Goal: Task Accomplishment & Management: Complete application form

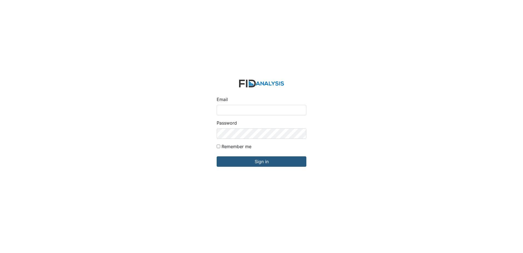
click at [248, 107] on input "Email" at bounding box center [262, 110] width 90 height 10
type input "[EMAIL_ADDRESS][DOMAIN_NAME]"
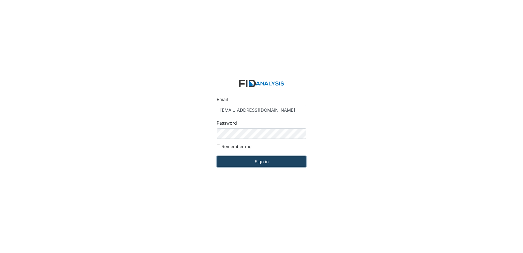
click at [264, 159] on input "Sign in" at bounding box center [262, 161] width 90 height 10
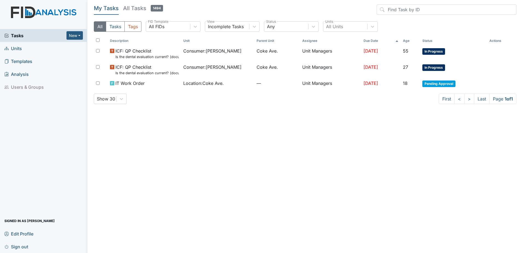
click at [14, 46] on span "Units" at bounding box center [13, 48] width 18 height 8
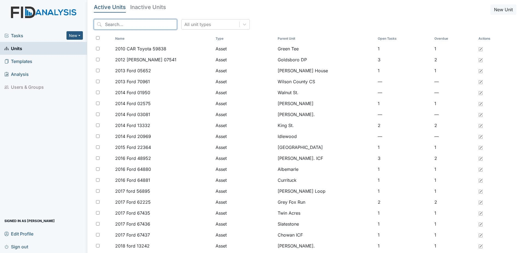
click at [123, 22] on input "search" at bounding box center [135, 24] width 83 height 10
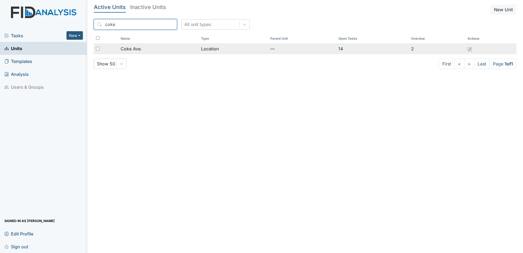
type input "coke"
click at [133, 50] on span "Coke Ave." at bounding box center [131, 48] width 21 height 7
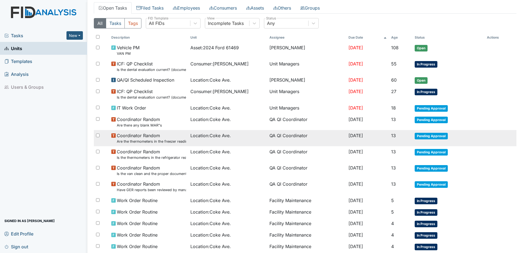
scroll to position [3, 0]
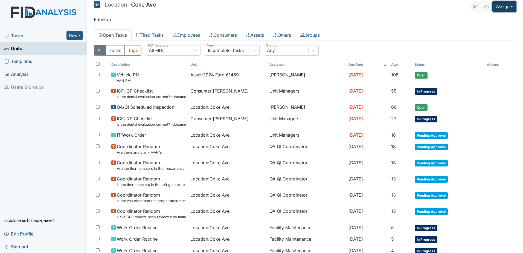
click at [498, 7] on button "Assign" at bounding box center [504, 6] width 24 height 10
click at [494, 18] on link "Assign Form" at bounding box center [491, 19] width 49 height 9
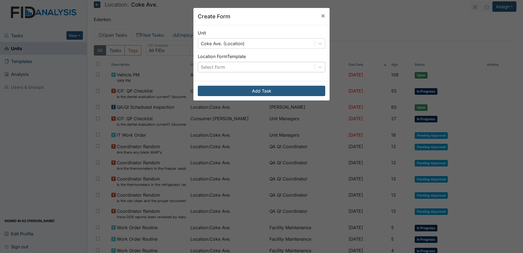
click at [218, 66] on div "Select Form" at bounding box center [213, 67] width 24 height 7
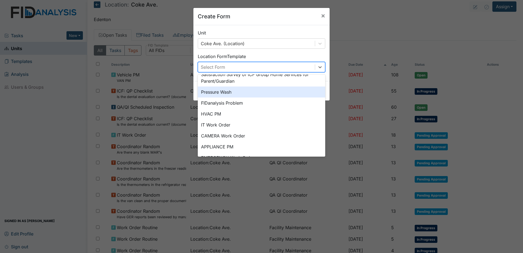
scroll to position [68, 0]
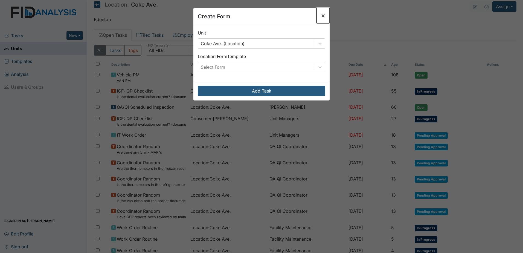
click at [323, 13] on button "×" at bounding box center [322, 15] width 13 height 15
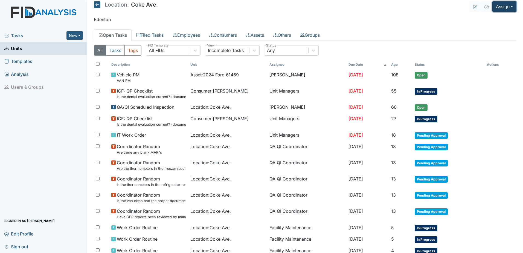
click at [506, 4] on button "Assign" at bounding box center [504, 6] width 24 height 10
click at [494, 26] on link "Assign Inspection" at bounding box center [491, 28] width 49 height 9
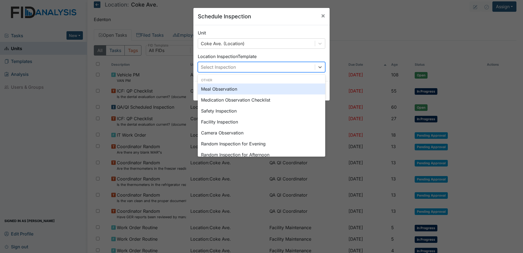
click at [249, 68] on div "Select Inspection" at bounding box center [256, 67] width 117 height 10
click at [225, 89] on div "Meal Observation" at bounding box center [261, 88] width 127 height 11
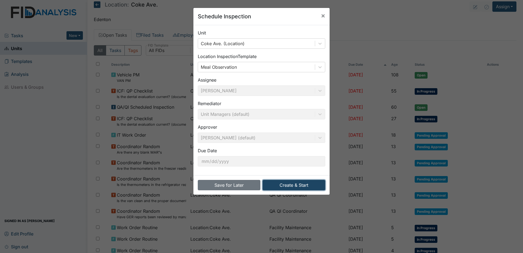
click at [290, 184] on button "Create & Start" at bounding box center [294, 185] width 63 height 10
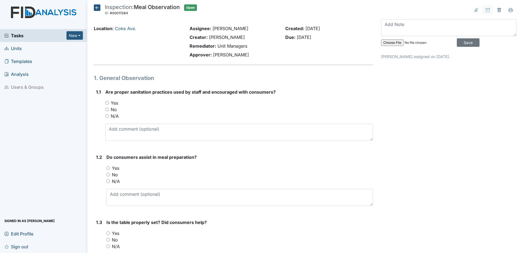
click at [106, 102] on input "Yes" at bounding box center [107, 103] width 4 height 4
radio input "true"
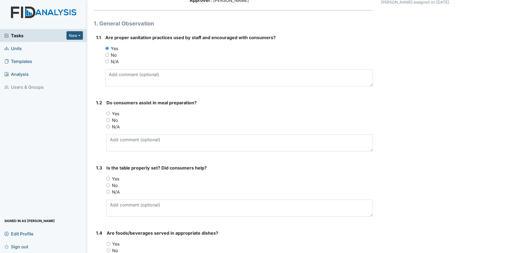
scroll to position [55, 0]
click at [108, 113] on input "Yes" at bounding box center [108, 113] width 4 height 4
radio input "true"
click at [114, 177] on label "Yes" at bounding box center [115, 178] width 7 height 7
click at [110, 177] on input "Yes" at bounding box center [108, 178] width 4 height 4
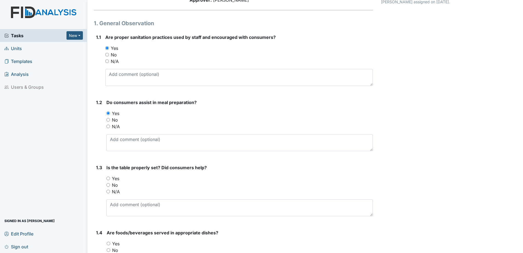
radio input "true"
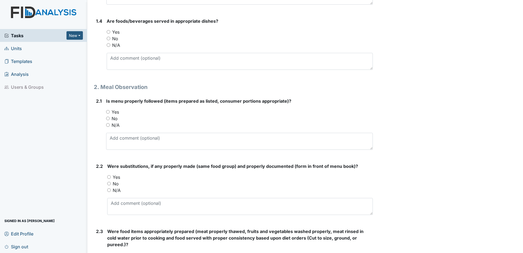
scroll to position [273, 0]
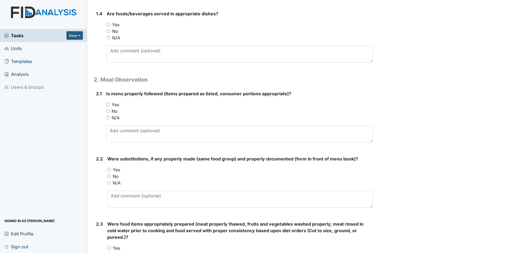
click at [110, 24] on input "Yes" at bounding box center [109, 25] width 4 height 4
radio input "true"
click at [108, 101] on div "Is menu properly followed (items prepared as listed, consumer portions appropri…" at bounding box center [239, 116] width 267 height 52
click at [107, 104] on input "Yes" at bounding box center [108, 105] width 4 height 4
radio input "true"
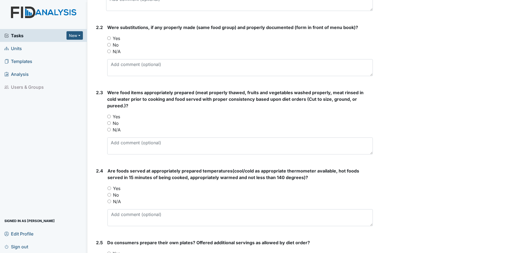
scroll to position [410, 0]
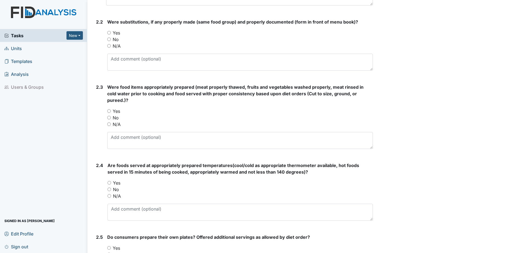
click at [110, 31] on input "Yes" at bounding box center [109, 33] width 4 height 4
radio input "true"
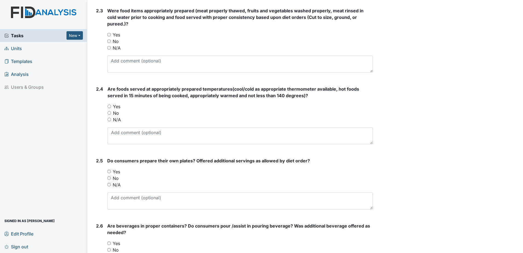
scroll to position [492, 0]
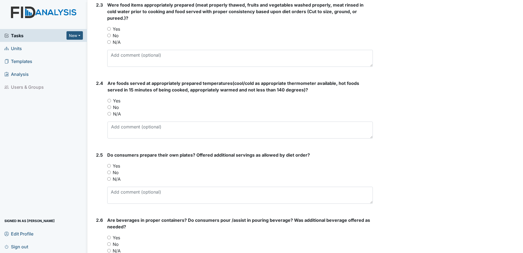
click at [111, 27] on input "Yes" at bounding box center [109, 29] width 4 height 4
radio input "true"
click at [109, 99] on input "Yes" at bounding box center [109, 101] width 4 height 4
radio input "true"
click at [110, 164] on input "Yes" at bounding box center [109, 166] width 4 height 4
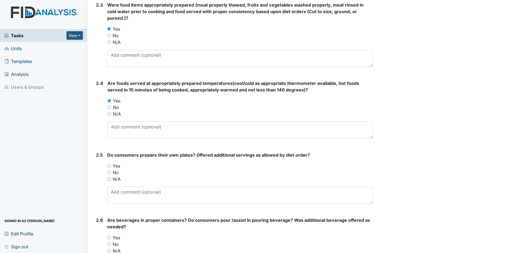
radio input "true"
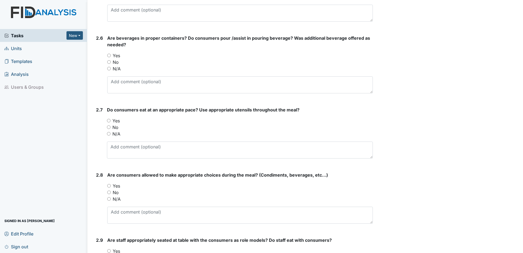
scroll to position [684, 0]
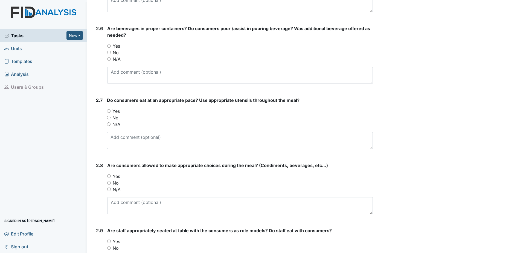
click at [110, 174] on input "Yes" at bounding box center [109, 176] width 4 height 4
radio input "true"
click at [108, 239] on input "Yes" at bounding box center [109, 241] width 4 height 4
radio input "true"
click at [109, 109] on input "Yes" at bounding box center [109, 111] width 4 height 4
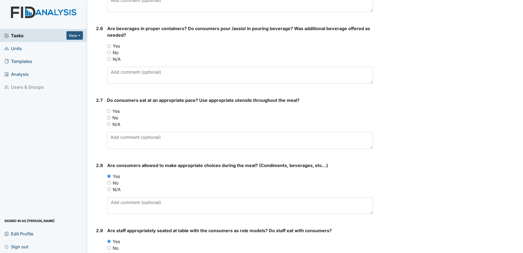
radio input "true"
click at [110, 44] on input "Yes" at bounding box center [109, 46] width 4 height 4
radio input "true"
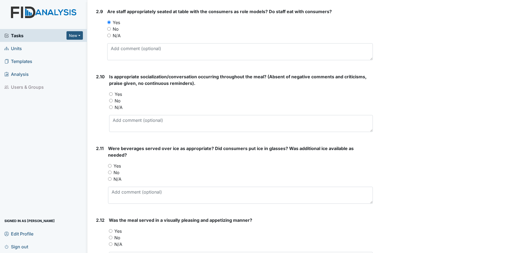
scroll to position [957, 0]
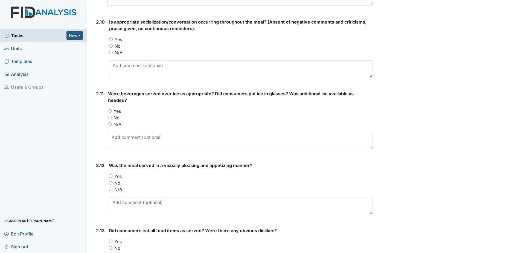
click at [110, 37] on input "Yes" at bounding box center [111, 39] width 4 height 4
radio input "true"
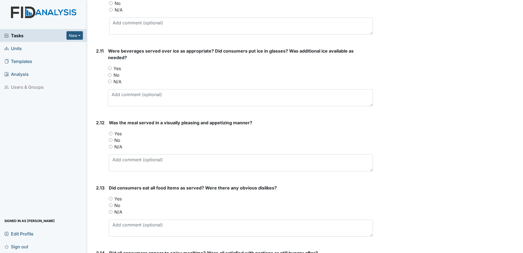
scroll to position [1012, 0]
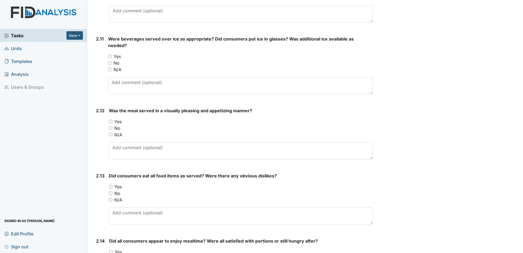
click at [109, 54] on input "Yes" at bounding box center [110, 56] width 4 height 4
radio input "true"
click at [112, 118] on div "Yes" at bounding box center [241, 121] width 264 height 7
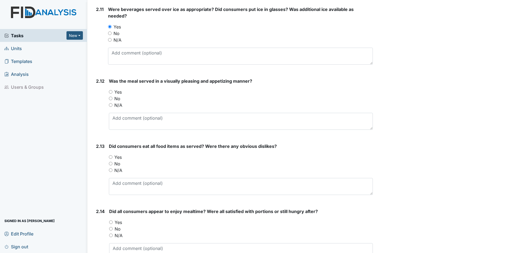
scroll to position [1039, 0]
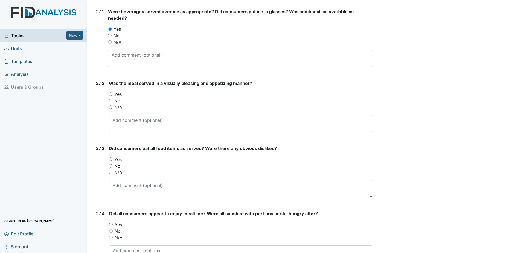
click at [110, 92] on input "Yes" at bounding box center [111, 94] width 4 height 4
radio input "true"
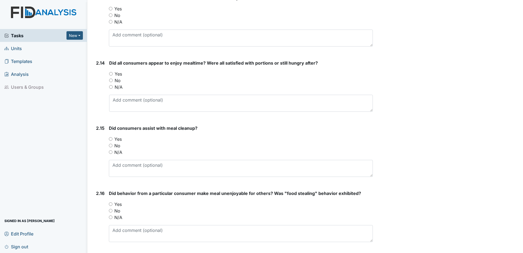
scroll to position [1176, 0]
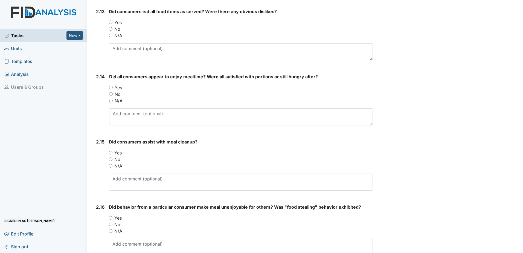
click at [111, 21] on input "Yes" at bounding box center [111, 23] width 4 height 4
radio input "true"
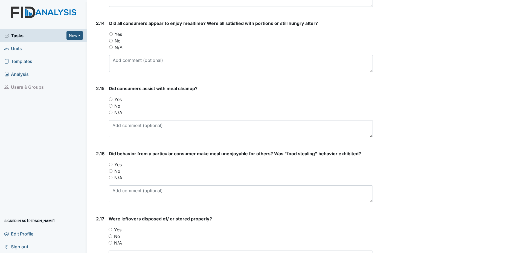
scroll to position [1231, 0]
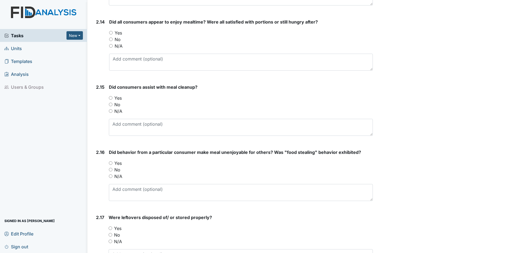
click at [110, 31] on input "Yes" at bounding box center [111, 33] width 4 height 4
radio input "true"
click at [109, 96] on input "Yes" at bounding box center [111, 98] width 4 height 4
radio input "true"
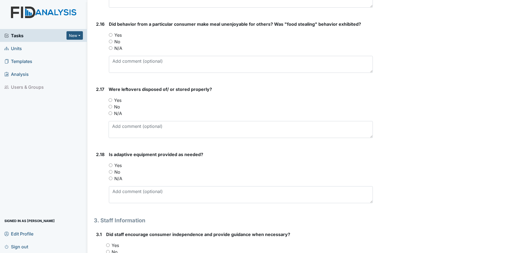
scroll to position [1367, 0]
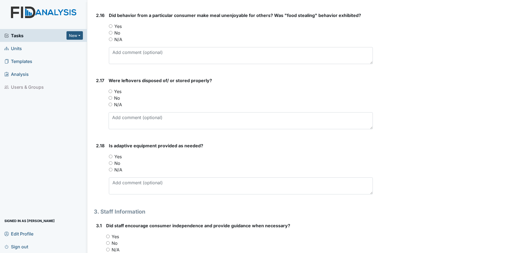
click at [112, 23] on div "Yes" at bounding box center [241, 26] width 264 height 7
click at [110, 24] on input "Yes" at bounding box center [111, 26] width 4 height 4
radio input "true"
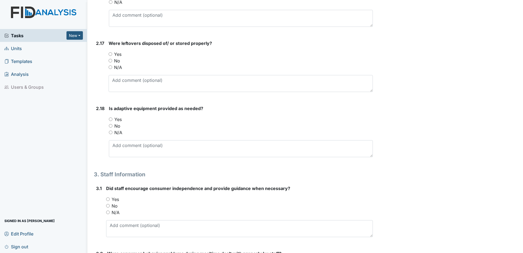
scroll to position [1395, 0]
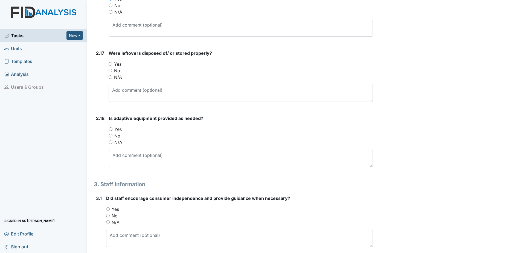
click at [110, 62] on input "Yes" at bounding box center [111, 64] width 4 height 4
radio input "true"
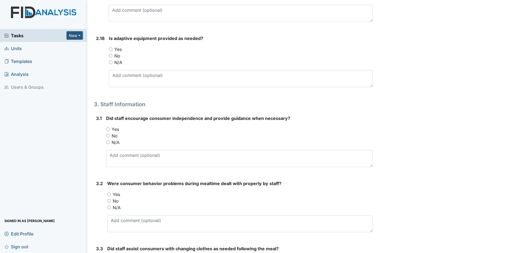
scroll to position [1477, 0]
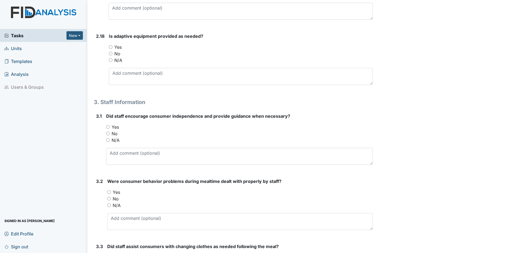
click at [111, 45] on input "Yes" at bounding box center [111, 47] width 4 height 4
radio input "true"
click at [107, 125] on input "Yes" at bounding box center [108, 127] width 4 height 4
radio input "true"
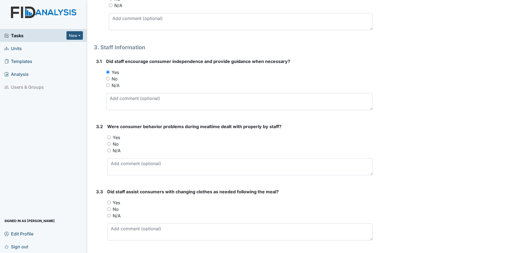
scroll to position [1540, 0]
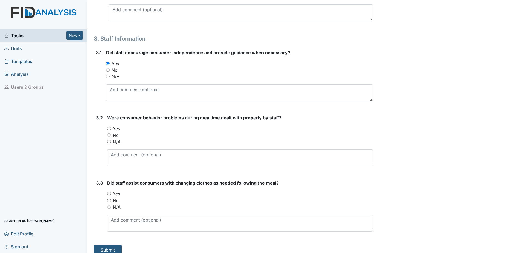
click at [109, 192] on input "Yes" at bounding box center [109, 194] width 4 height 4
radio input "true"
click at [110, 127] on input "Yes" at bounding box center [109, 129] width 4 height 4
radio input "true"
click at [110, 140] on input "N/A" at bounding box center [109, 142] width 4 height 4
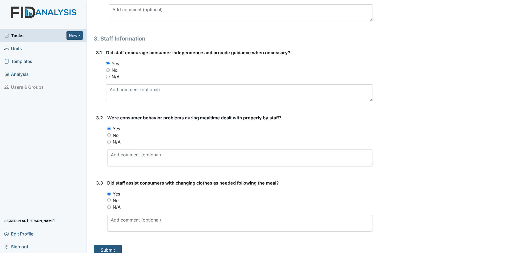
radio input "true"
drag, startPoint x: 104, startPoint y: 243, endPoint x: 109, endPoint y: 242, distance: 5.0
click at [104, 245] on button "Submit" at bounding box center [108, 250] width 28 height 10
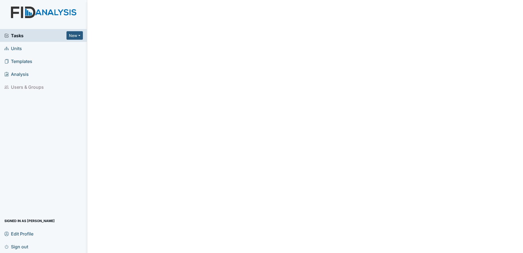
click at [17, 48] on span "Units" at bounding box center [13, 48] width 18 height 8
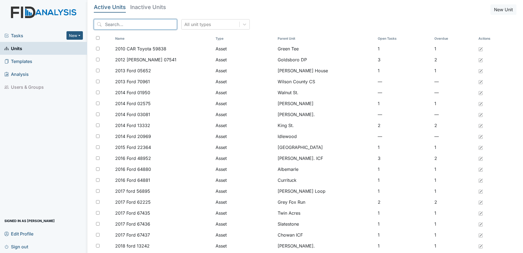
click at [122, 25] on input "search" at bounding box center [135, 24] width 83 height 10
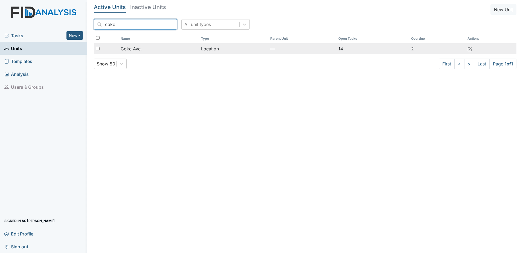
type input "coke"
click at [148, 46] on div "Coke Ave." at bounding box center [159, 48] width 76 height 7
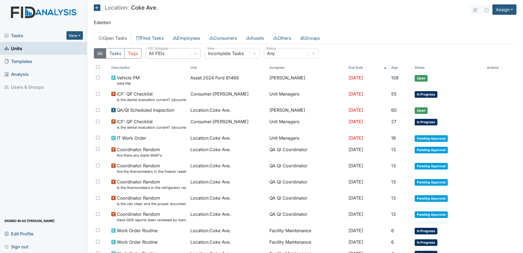
click at [165, 53] on div "All FIDs" at bounding box center [168, 53] width 44 height 10
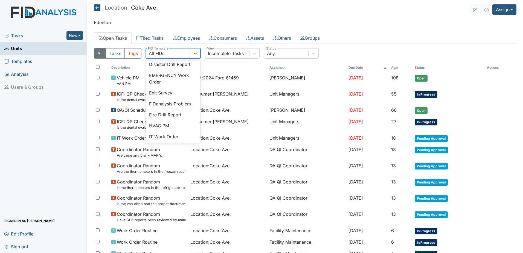
scroll to position [82, 0]
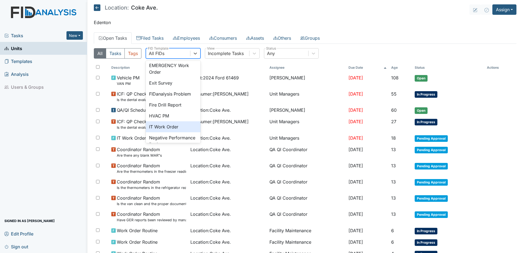
click at [177, 132] on div "IT Work Order" at bounding box center [173, 126] width 55 height 11
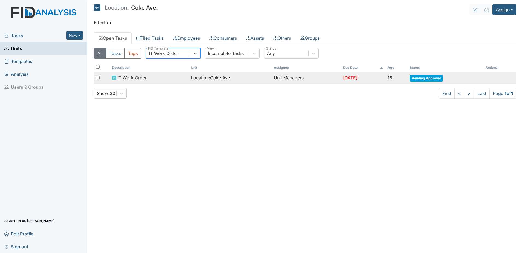
click at [217, 78] on span "Location : Coke Ave." at bounding box center [211, 77] width 40 height 7
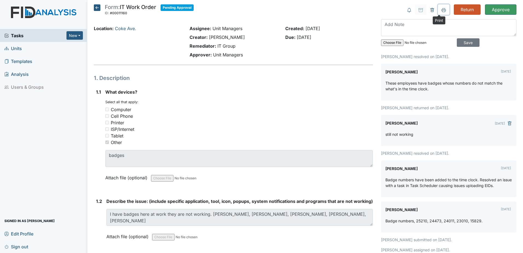
click at [441, 8] on icon at bounding box center [443, 10] width 4 height 4
click at [97, 6] on icon at bounding box center [97, 7] width 7 height 7
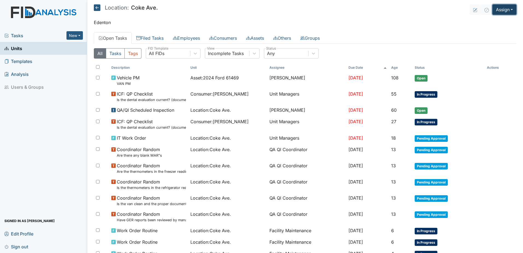
click at [496, 11] on button "Assign" at bounding box center [504, 9] width 24 height 10
click at [487, 31] on link "Assign Inspection" at bounding box center [491, 31] width 49 height 9
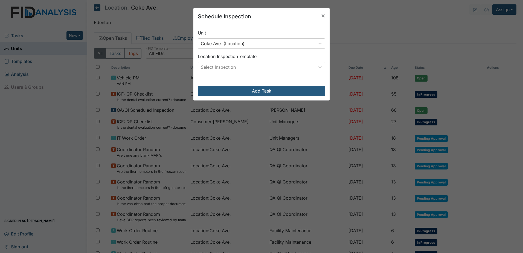
click at [244, 65] on div "Select Inspection" at bounding box center [256, 67] width 117 height 10
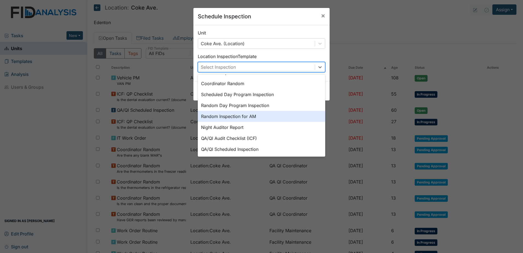
scroll to position [94, 0]
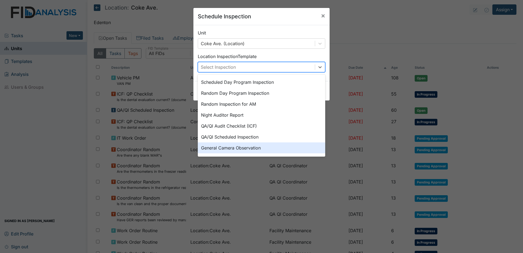
click at [231, 146] on div "General Camera Observation" at bounding box center [261, 147] width 127 height 11
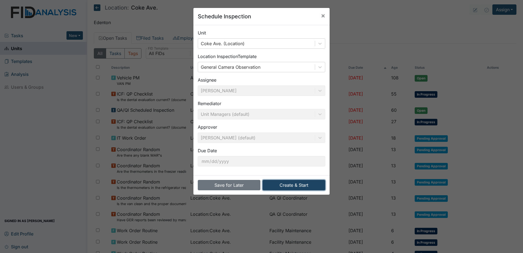
click at [285, 184] on button "Create & Start" at bounding box center [294, 185] width 63 height 10
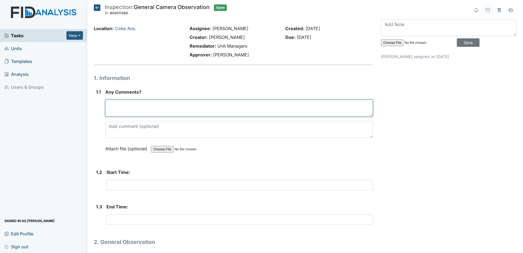
click at [156, 113] on textarea at bounding box center [238, 108] width 267 height 17
type textarea "need more Interact with the clients"
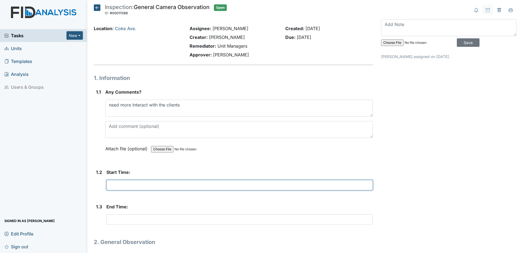
click at [137, 186] on input "text" at bounding box center [239, 185] width 266 height 10
type input "3:00pm"
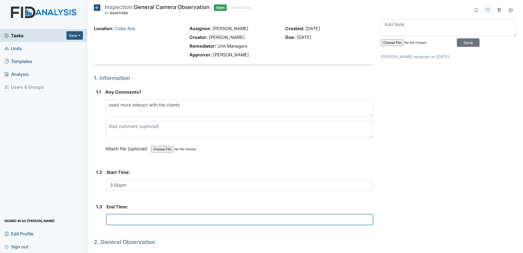
click at [127, 219] on input "text" at bounding box center [239, 219] width 266 height 10
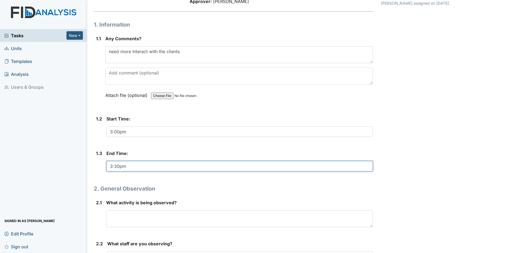
scroll to position [82, 0]
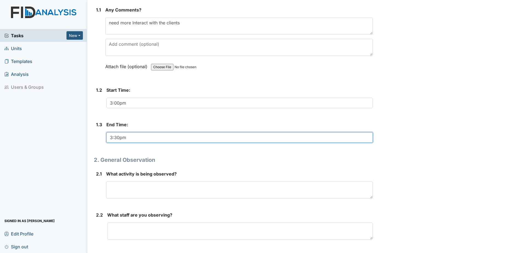
type input "3:30pm"
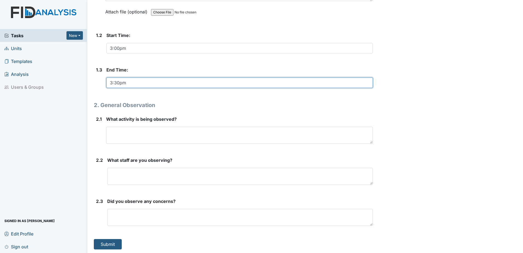
scroll to position [138, 0]
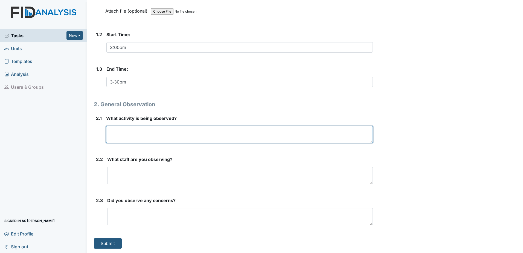
click at [188, 135] on textarea at bounding box center [239, 134] width 267 height 17
type textarea "coloring picture"
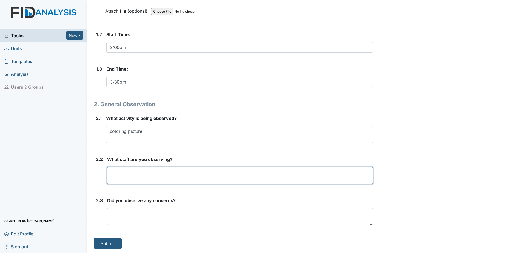
click at [134, 177] on textarea at bounding box center [240, 175] width 266 height 17
type textarea "BB"
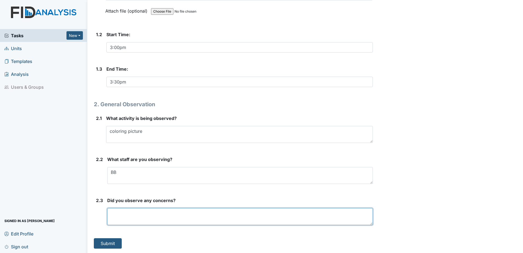
click at [130, 214] on textarea at bounding box center [240, 216] width 266 height 17
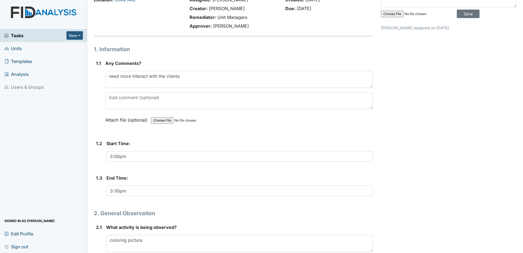
scroll to position [28, 0]
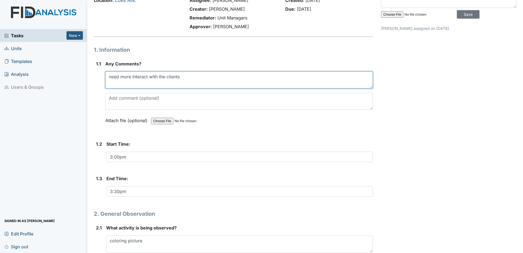
drag, startPoint x: 107, startPoint y: 77, endPoint x: 198, endPoint y: 78, distance: 91.1
click at [198, 78] on textarea "need more Interact with the clients" at bounding box center [238, 79] width 267 height 17
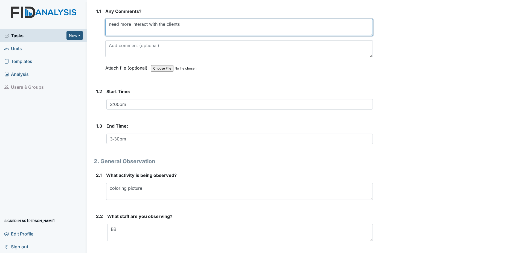
scroll to position [138, 0]
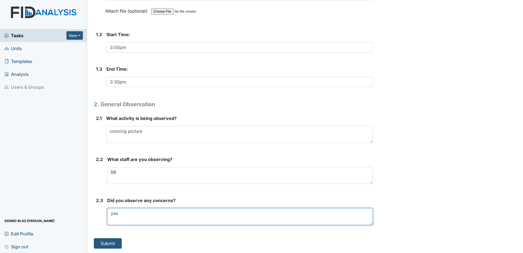
paste textarea "need more Interact with the clients"
type textarea "yes, need more Interact with the clients"
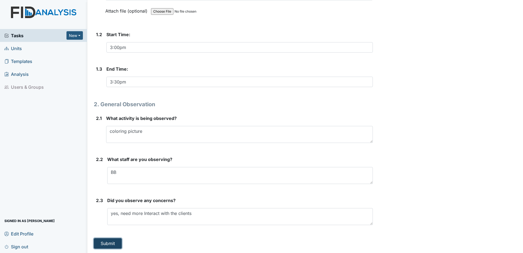
click at [115, 244] on button "Submit" at bounding box center [108, 243] width 28 height 10
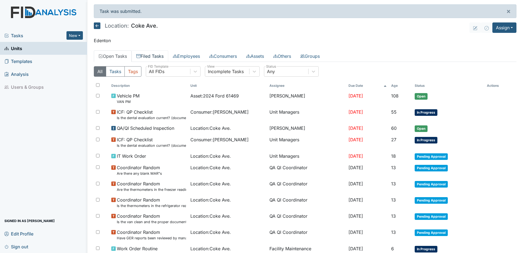
click at [153, 53] on link "Filed Tasks" at bounding box center [150, 55] width 37 height 11
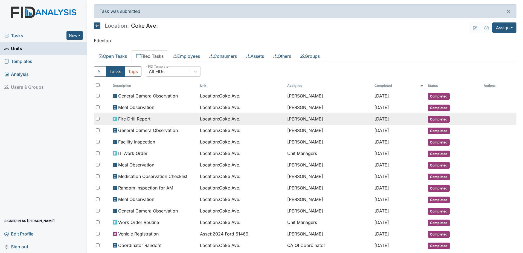
click at [507, 123] on tr "Fire Drill Report Location : [GEOGRAPHIC_DATA]. [PERSON_NAME] [DATE] Completed" at bounding box center [305, 118] width 423 height 11
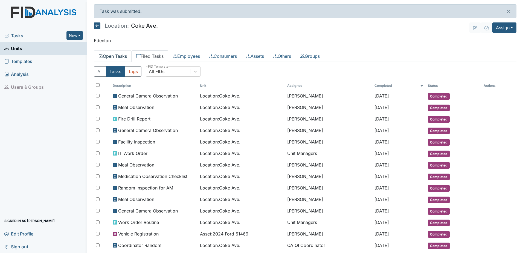
click at [123, 55] on link "Open Tasks" at bounding box center [113, 55] width 38 height 11
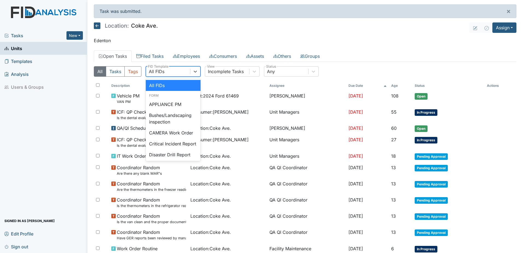
click at [189, 72] on div "All FIDs" at bounding box center [168, 71] width 44 height 10
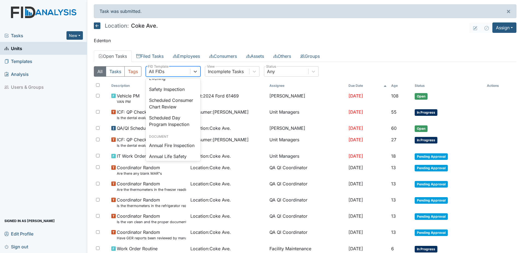
scroll to position [547, 0]
click at [177, 94] on div "Safety Inspection" at bounding box center [173, 88] width 55 height 11
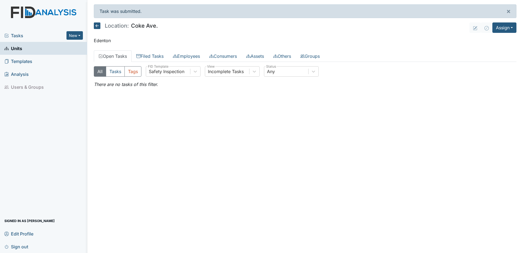
click at [124, 54] on link "Open Tasks" at bounding box center [113, 55] width 38 height 11
click at [147, 55] on link "Filed Tasks" at bounding box center [150, 55] width 37 height 11
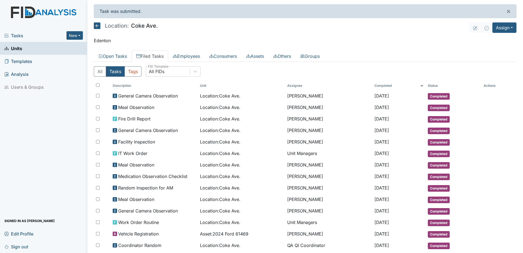
click at [165, 56] on link "Filed Tasks" at bounding box center [150, 55] width 37 height 11
click at [500, 27] on button "Assign" at bounding box center [504, 27] width 24 height 10
click at [487, 39] on link "Assign Form" at bounding box center [491, 40] width 49 height 9
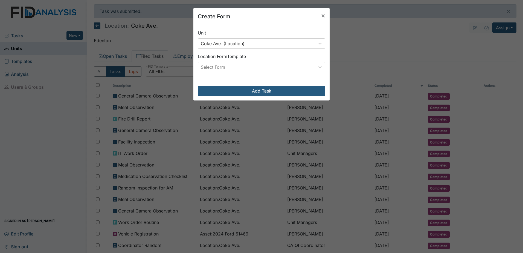
click at [260, 71] on div "Select Form" at bounding box center [256, 67] width 117 height 10
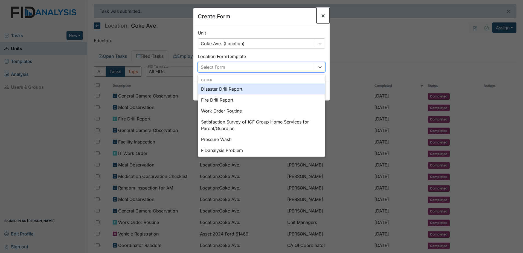
click at [322, 16] on span "×" at bounding box center [323, 15] width 4 height 8
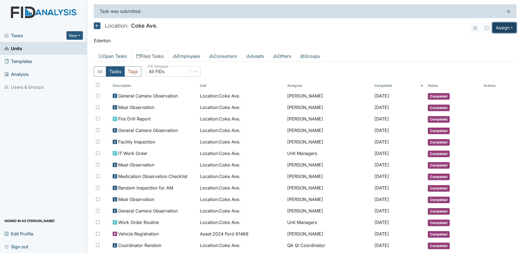
click at [497, 30] on button "Assign" at bounding box center [504, 27] width 24 height 10
click at [495, 50] on link "Assign Inspection" at bounding box center [491, 49] width 49 height 9
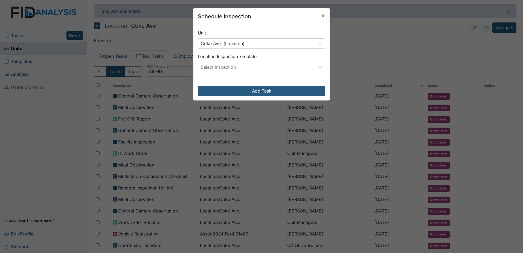
click at [264, 71] on div "Select Inspection" at bounding box center [256, 67] width 117 height 10
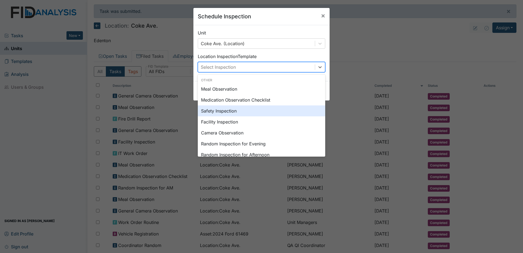
click at [218, 106] on div "Safety Inspection" at bounding box center [261, 110] width 127 height 11
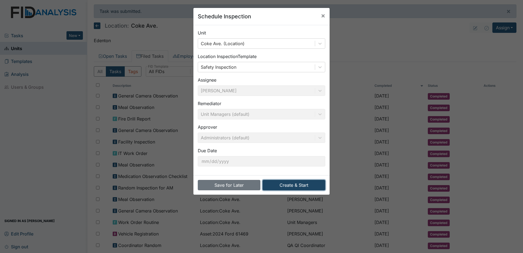
click at [290, 183] on button "Create & Start" at bounding box center [294, 185] width 63 height 10
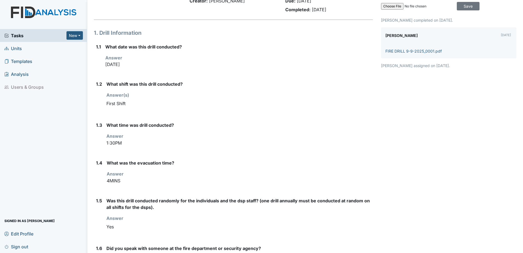
scroll to position [55, 0]
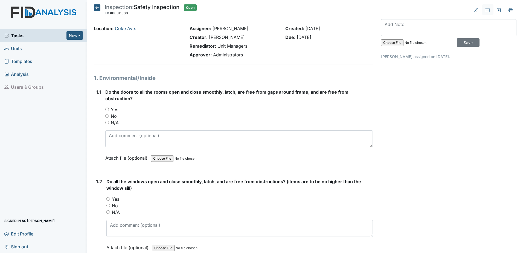
click at [108, 109] on input "Yes" at bounding box center [107, 109] width 4 height 4
radio input "true"
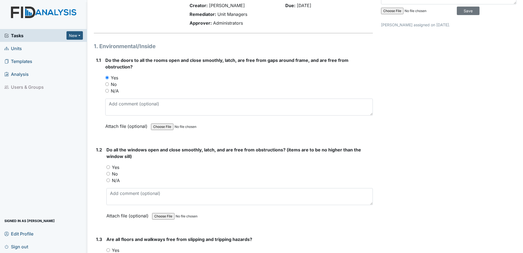
scroll to position [82, 0]
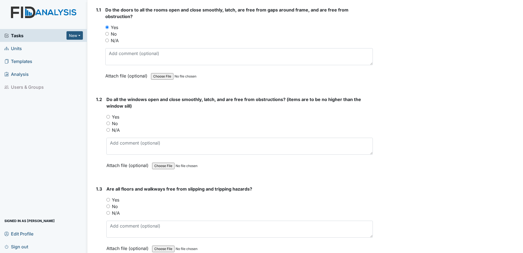
click at [107, 116] on input "Yes" at bounding box center [108, 117] width 4 height 4
radio input "true"
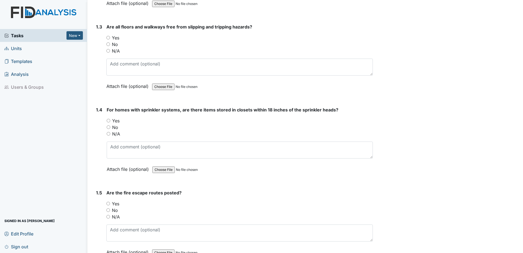
scroll to position [246, 0]
